Goal: Information Seeking & Learning: Find specific fact

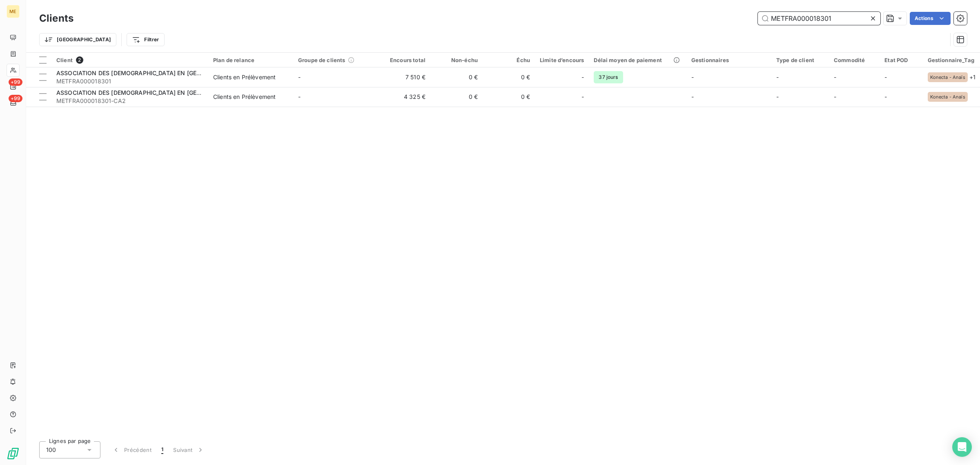
drag, startPoint x: 844, startPoint y: 19, endPoint x: 716, endPoint y: 24, distance: 128.3
click at [717, 25] on div "Clients METFRA000018301 Actions" at bounding box center [502, 18] width 927 height 17
paste input "SESTER"
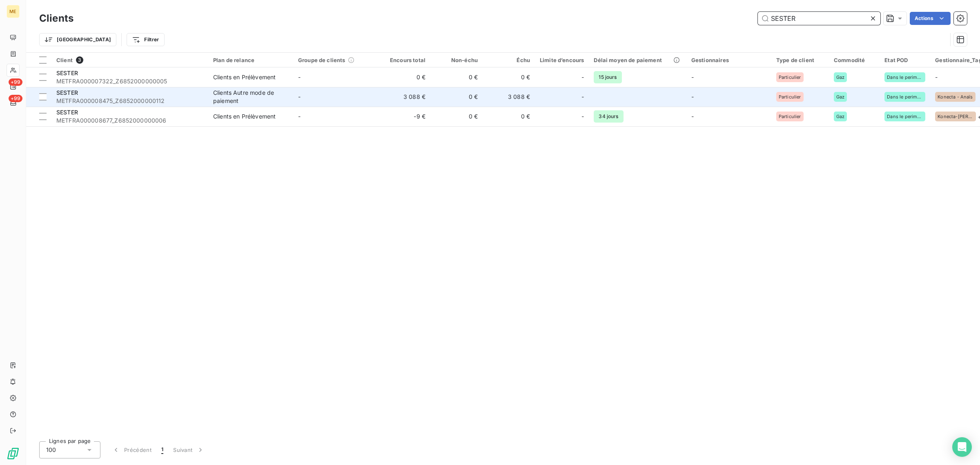
type input "SESTER"
click at [302, 100] on td "-" at bounding box center [335, 97] width 85 height 20
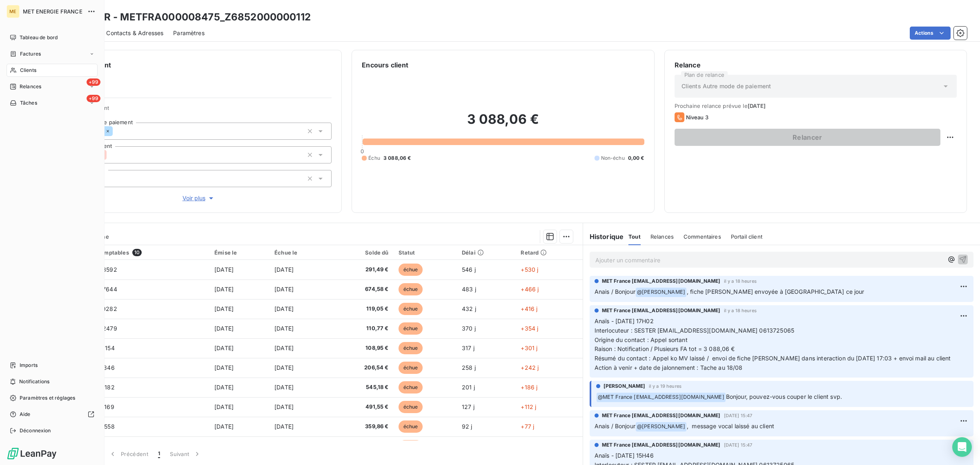
click at [20, 69] on span "Clients" at bounding box center [28, 70] width 16 height 7
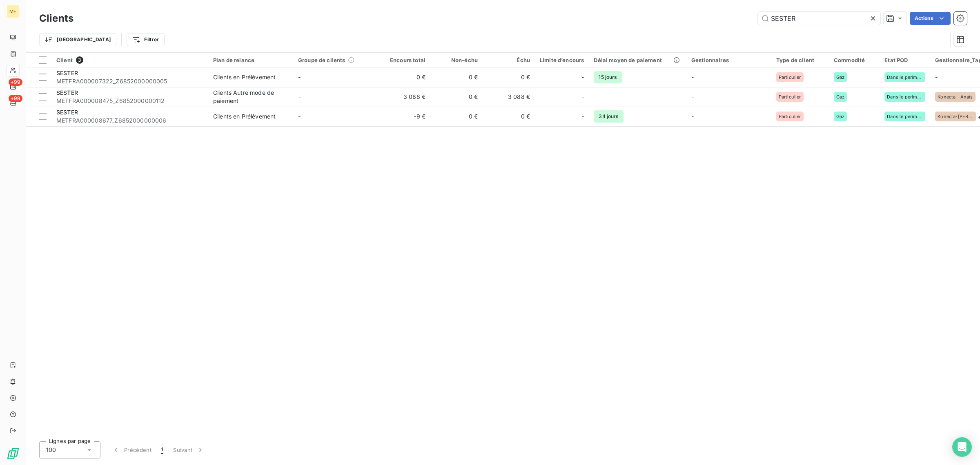
drag, startPoint x: 842, startPoint y: 17, endPoint x: 664, endPoint y: 18, distance: 178.4
click at [670, 17] on div "SESTER Actions" at bounding box center [524, 18] width 883 height 13
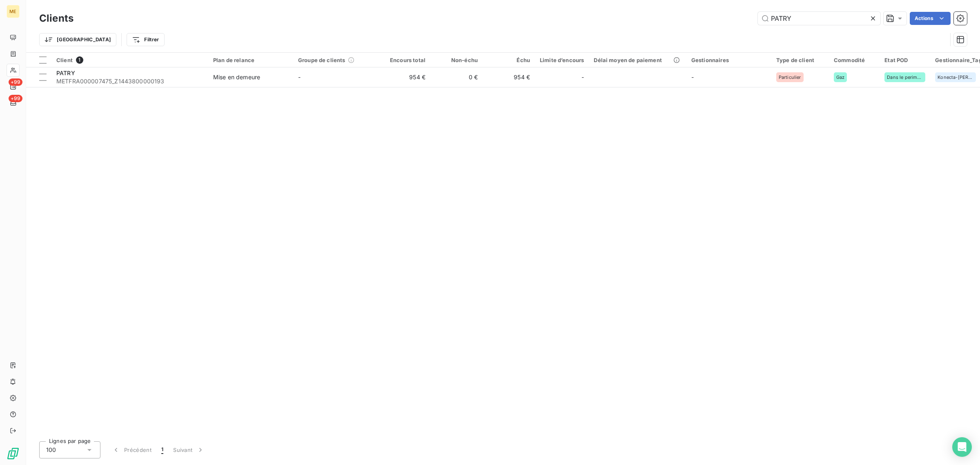
type input "PATRY"
click at [364, 91] on div "Client 1 Plan de relance Groupe de clients Encours total Non-échu Échu Limite d…" at bounding box center [503, 244] width 954 height 382
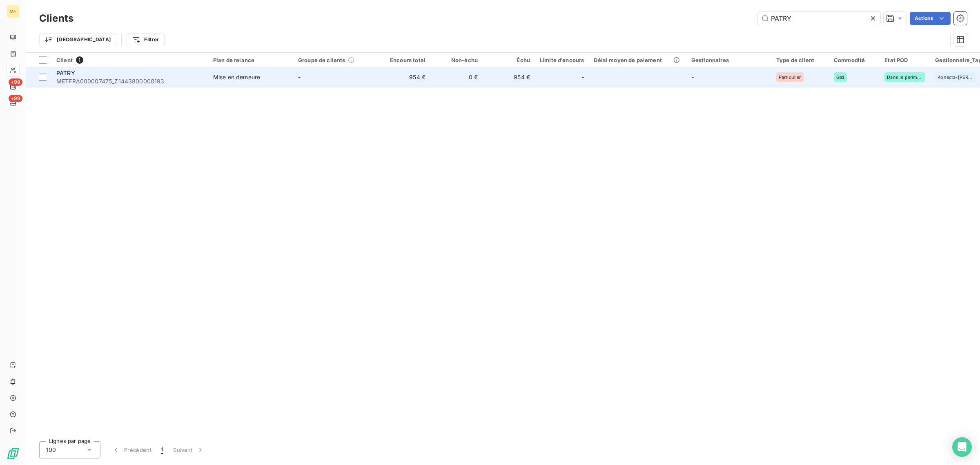
click at [366, 78] on td "-" at bounding box center [335, 77] width 85 height 20
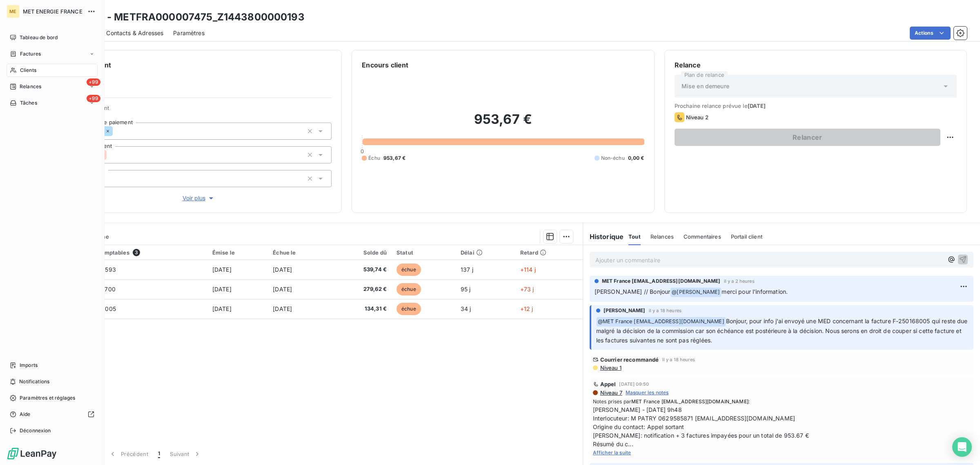
click at [13, 71] on icon at bounding box center [13, 70] width 6 height 5
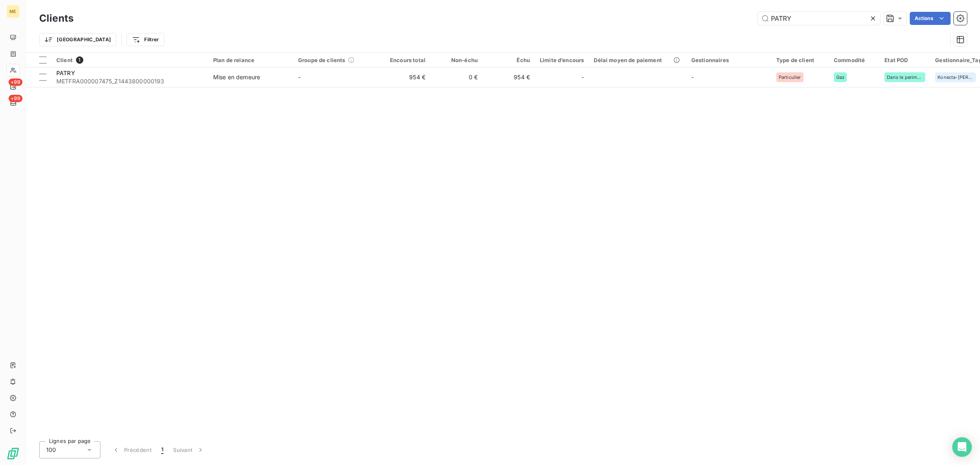
drag, startPoint x: 798, startPoint y: 24, endPoint x: 658, endPoint y: 24, distance: 139.6
click at [714, 24] on div "PATRY Actions" at bounding box center [524, 18] width 883 height 13
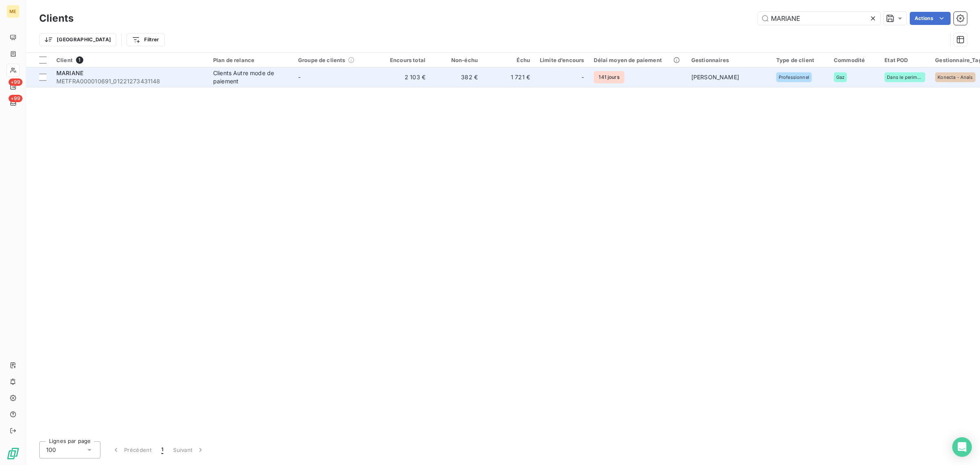
type input "MARIANE"
click at [329, 75] on td "-" at bounding box center [335, 77] width 85 height 20
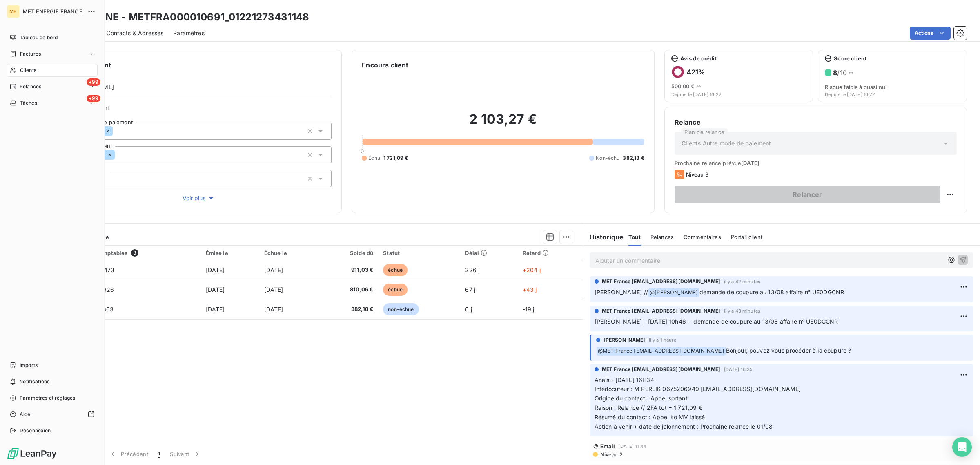
click at [11, 70] on icon at bounding box center [13, 70] width 7 height 7
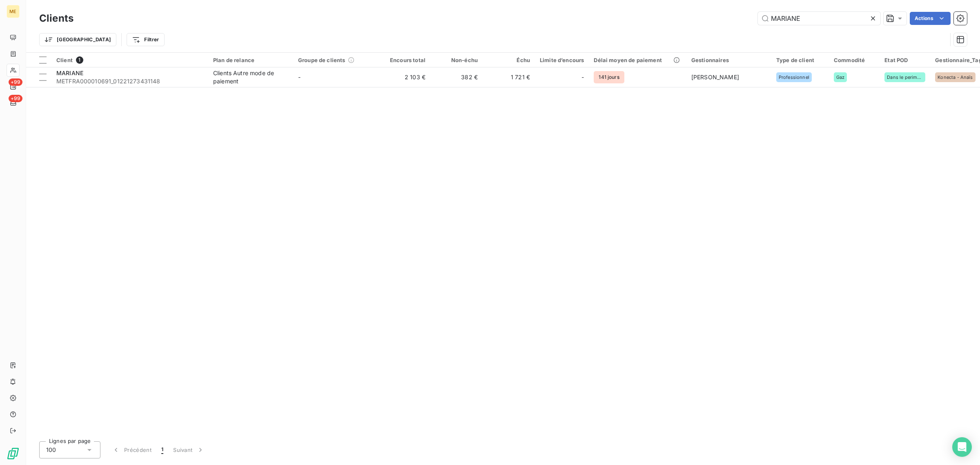
drag, startPoint x: 773, startPoint y: 23, endPoint x: 713, endPoint y: 22, distance: 60.8
click at [718, 21] on div "Clients MARIANE Actions" at bounding box center [502, 18] width 927 height 17
drag, startPoint x: 836, startPoint y: 23, endPoint x: 698, endPoint y: 30, distance: 137.7
click at [712, 27] on div "Clients MARIANE Actions Trier Filtrer" at bounding box center [502, 31] width 927 height 42
paste input "VRD 78"
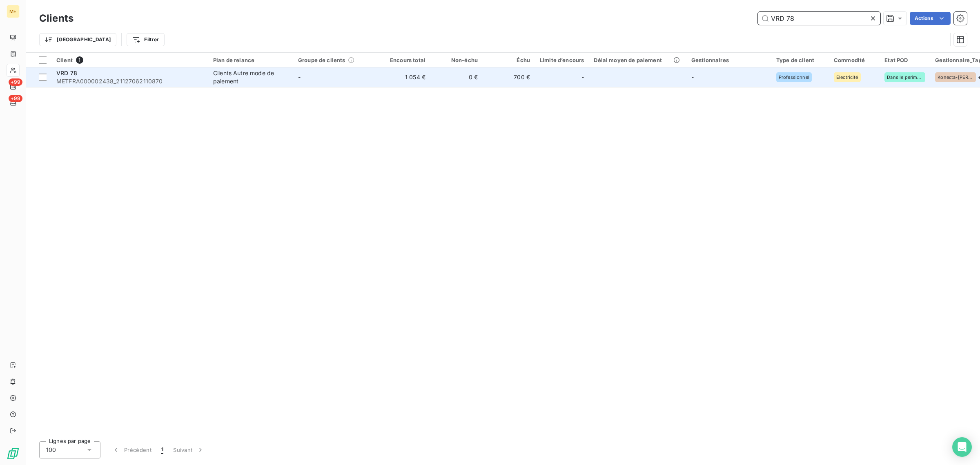
type input "VRD 78"
click at [378, 82] on td "1 054 €" at bounding box center [404, 77] width 52 height 20
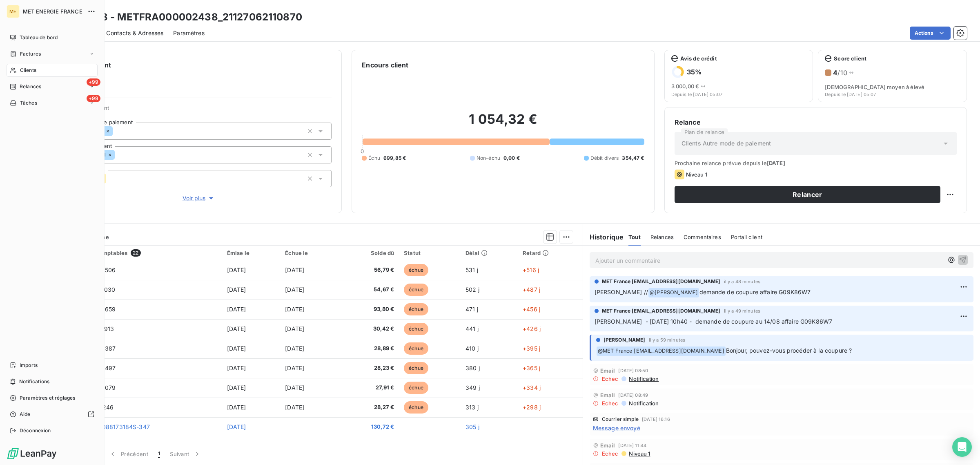
click at [21, 67] on span "Clients" at bounding box center [28, 70] width 16 height 7
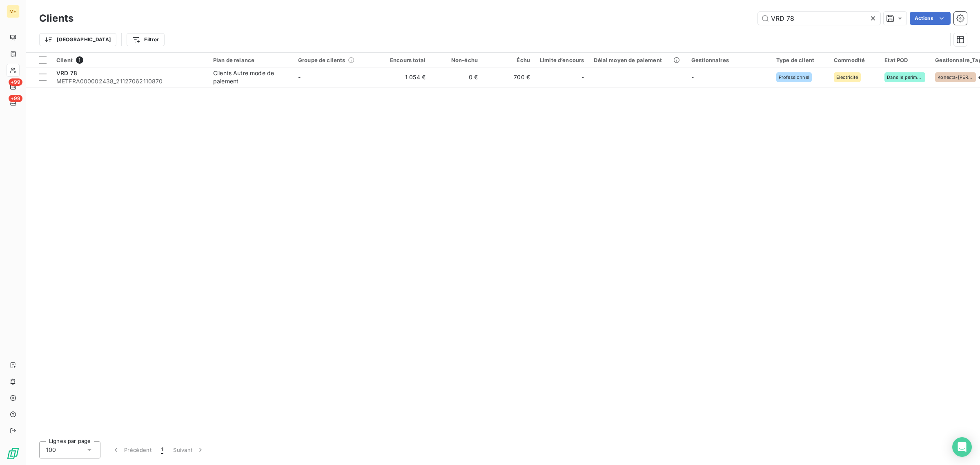
drag, startPoint x: 796, startPoint y: 18, endPoint x: 742, endPoint y: 5, distance: 55.8
click at [748, 9] on div "Clients VRD 78 Actions Trier Filtrer" at bounding box center [503, 26] width 954 height 52
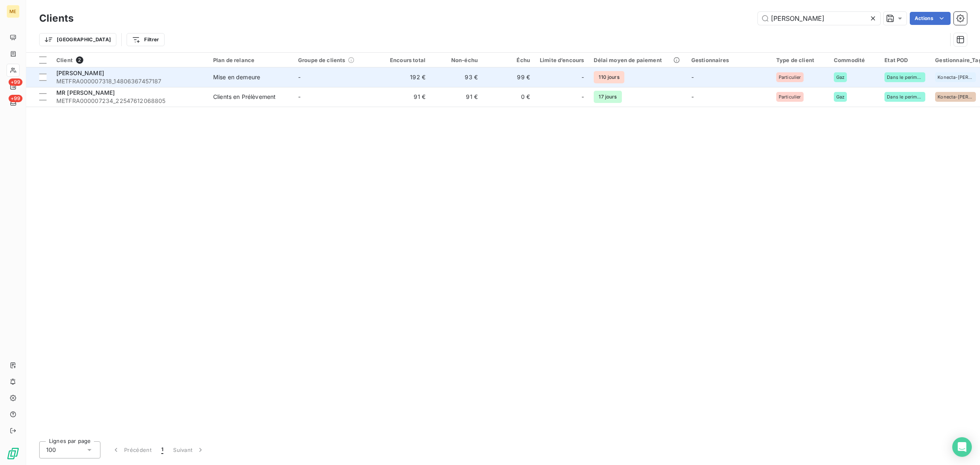
type input "[PERSON_NAME]"
click at [371, 84] on td "-" at bounding box center [335, 77] width 85 height 20
